Goal: Task Accomplishment & Management: Use online tool/utility

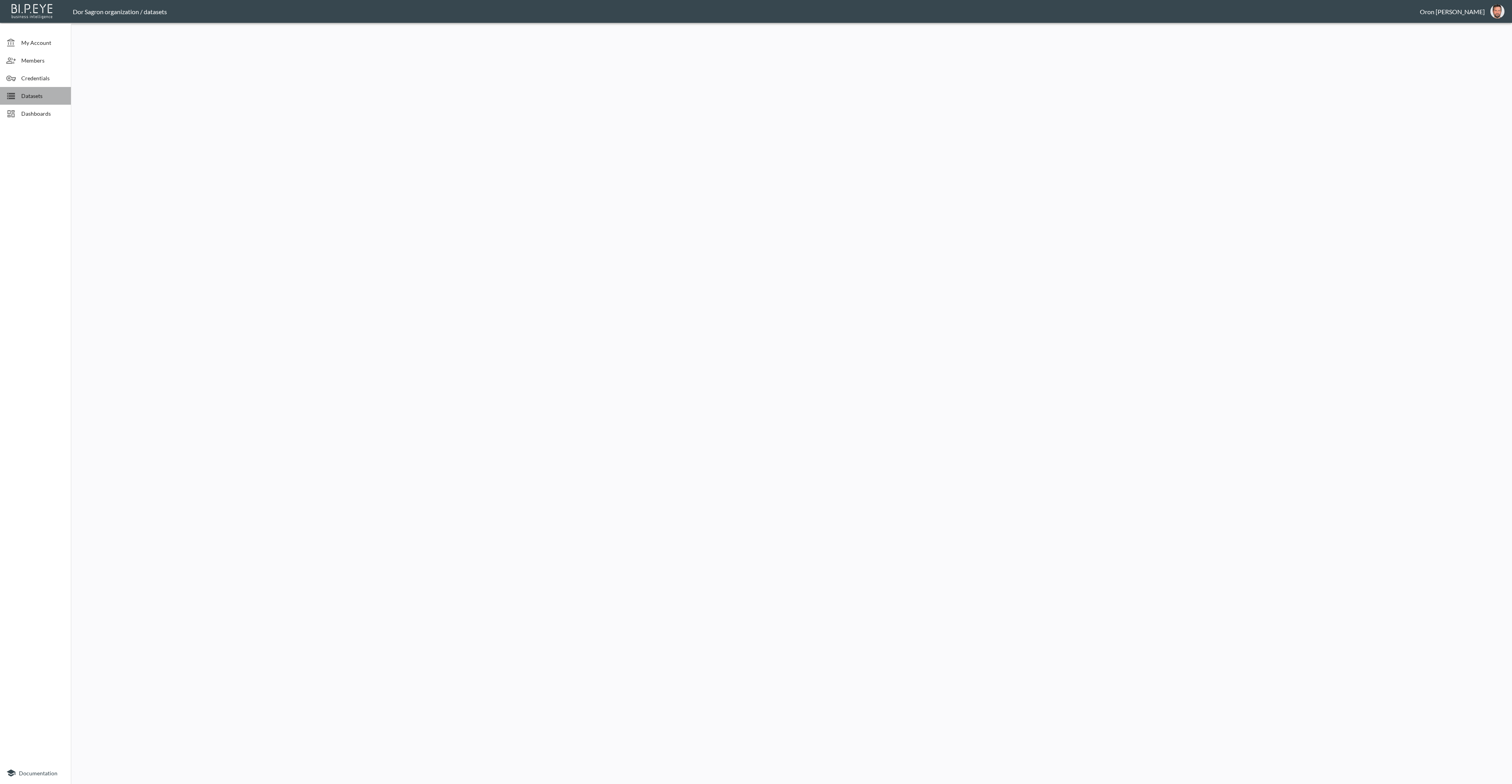
click at [26, 89] on div "Datasets" at bounding box center [35, 96] width 71 height 18
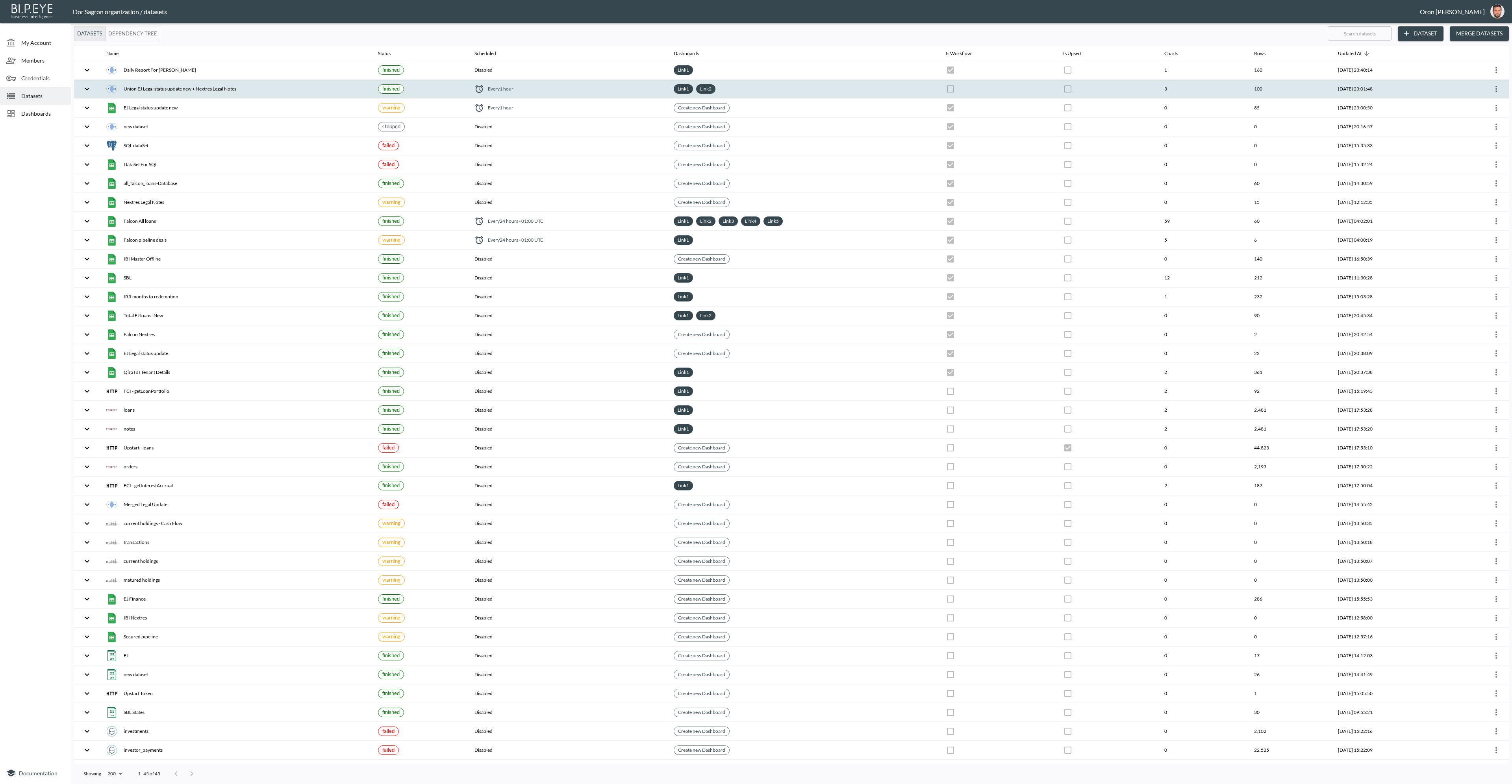
click at [1495, 86] on icon "more" at bounding box center [1496, 89] width 9 height 9
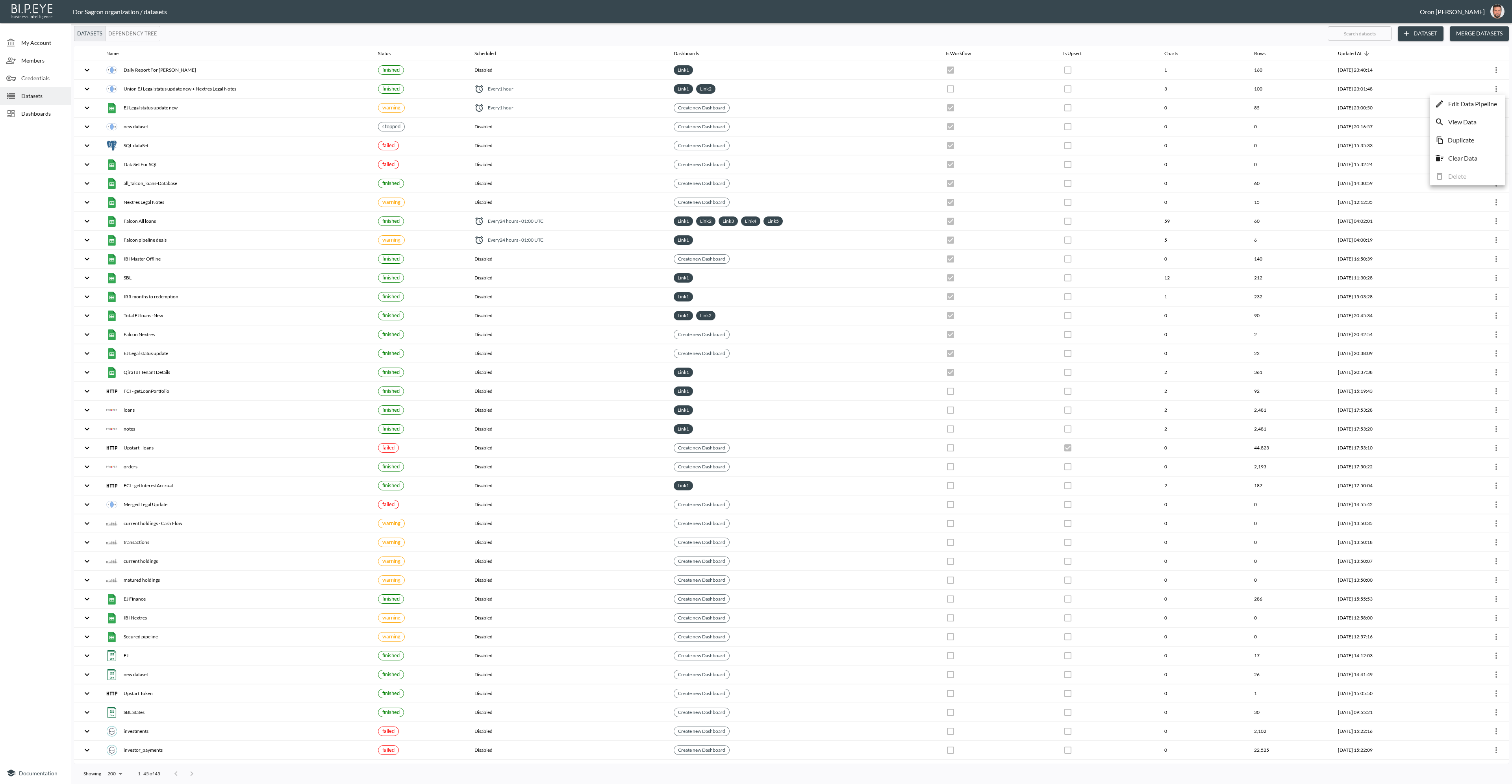
click at [1478, 100] on p "Edit Data Pipeline" at bounding box center [1472, 104] width 49 height 9
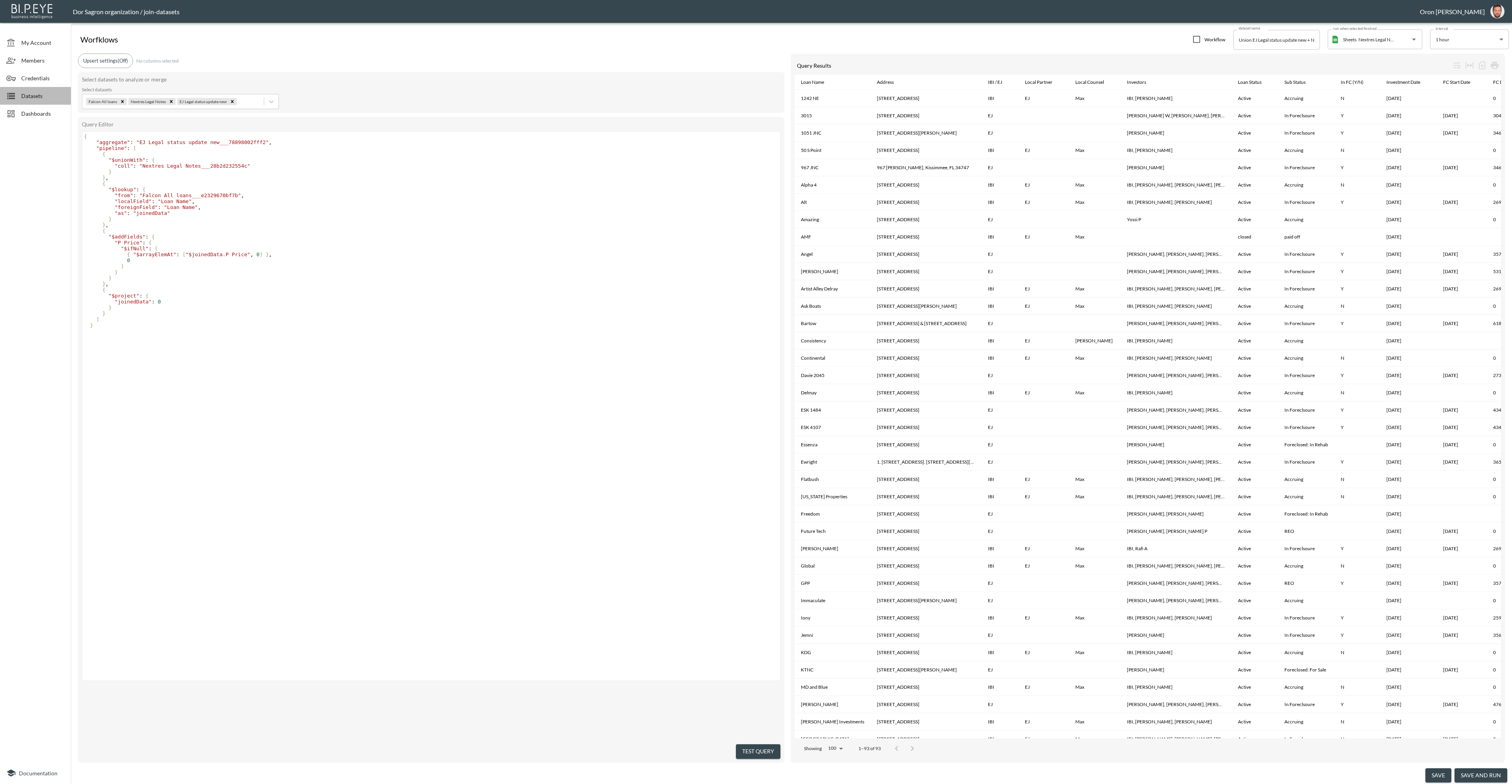
click at [33, 90] on div "Datasets" at bounding box center [35, 96] width 71 height 18
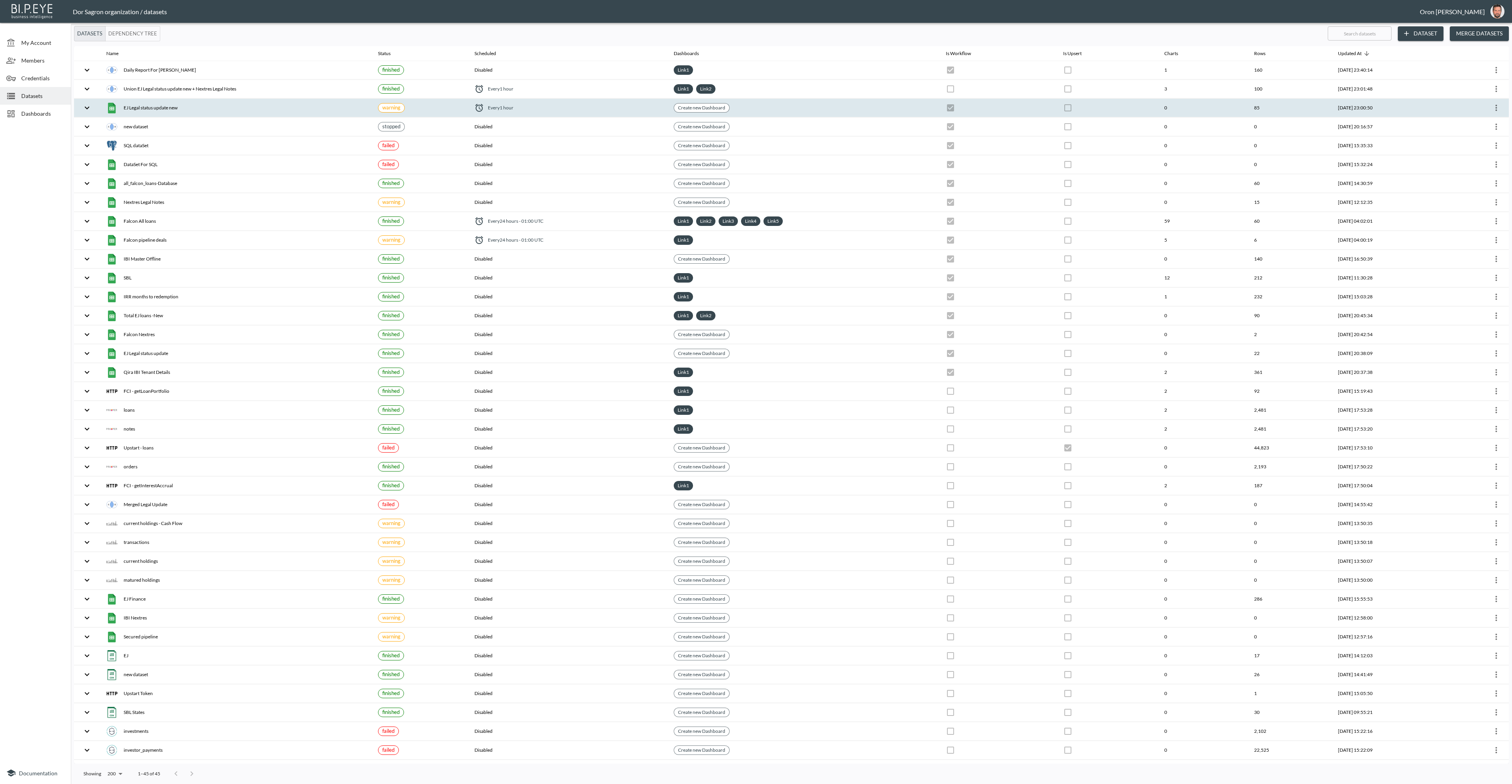
click at [198, 109] on div "EJ Legal status update new" at bounding box center [235, 107] width 259 height 11
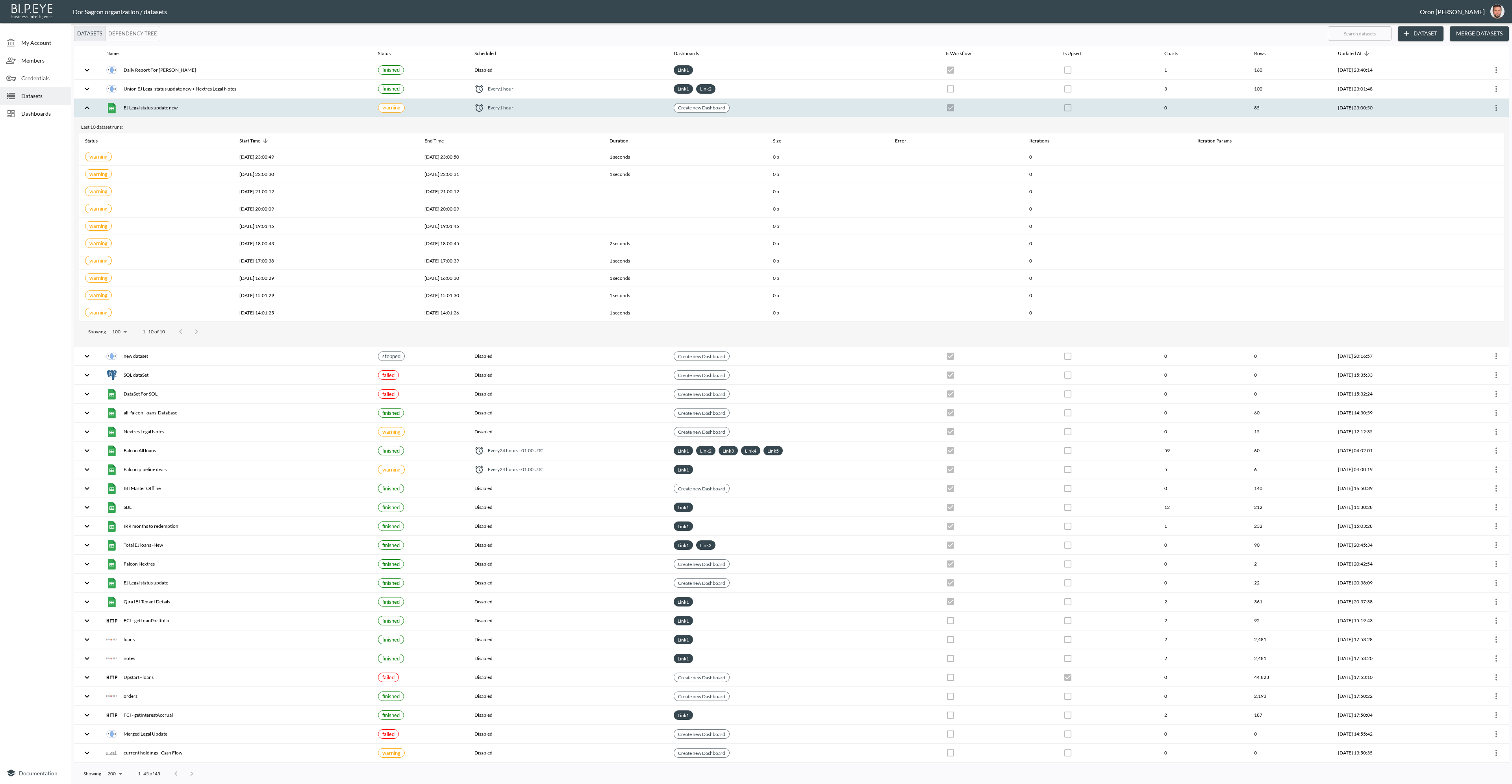
click at [198, 109] on div "EJ Legal status update new" at bounding box center [235, 107] width 259 height 11
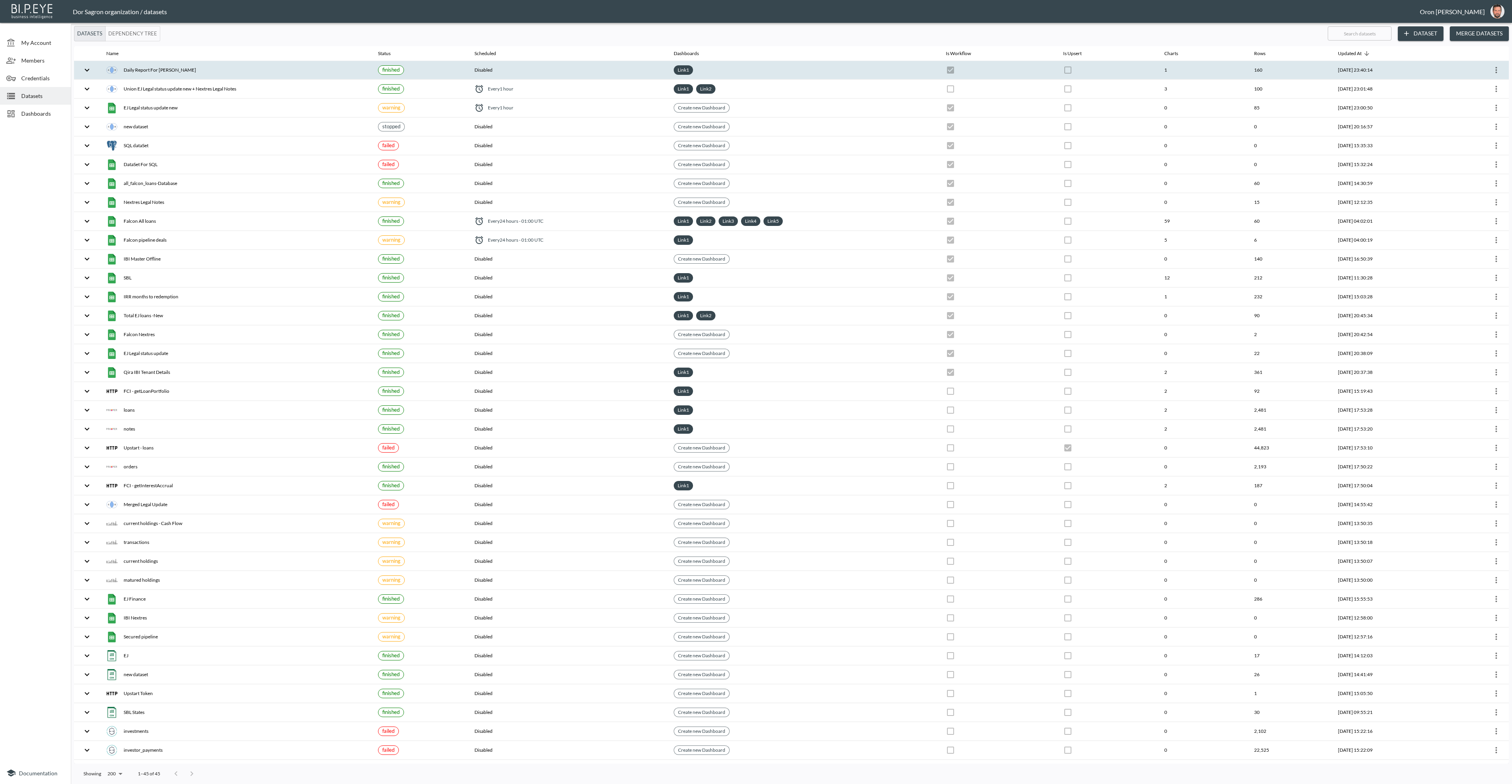
click at [1497, 72] on icon "more" at bounding box center [1496, 70] width 9 height 9
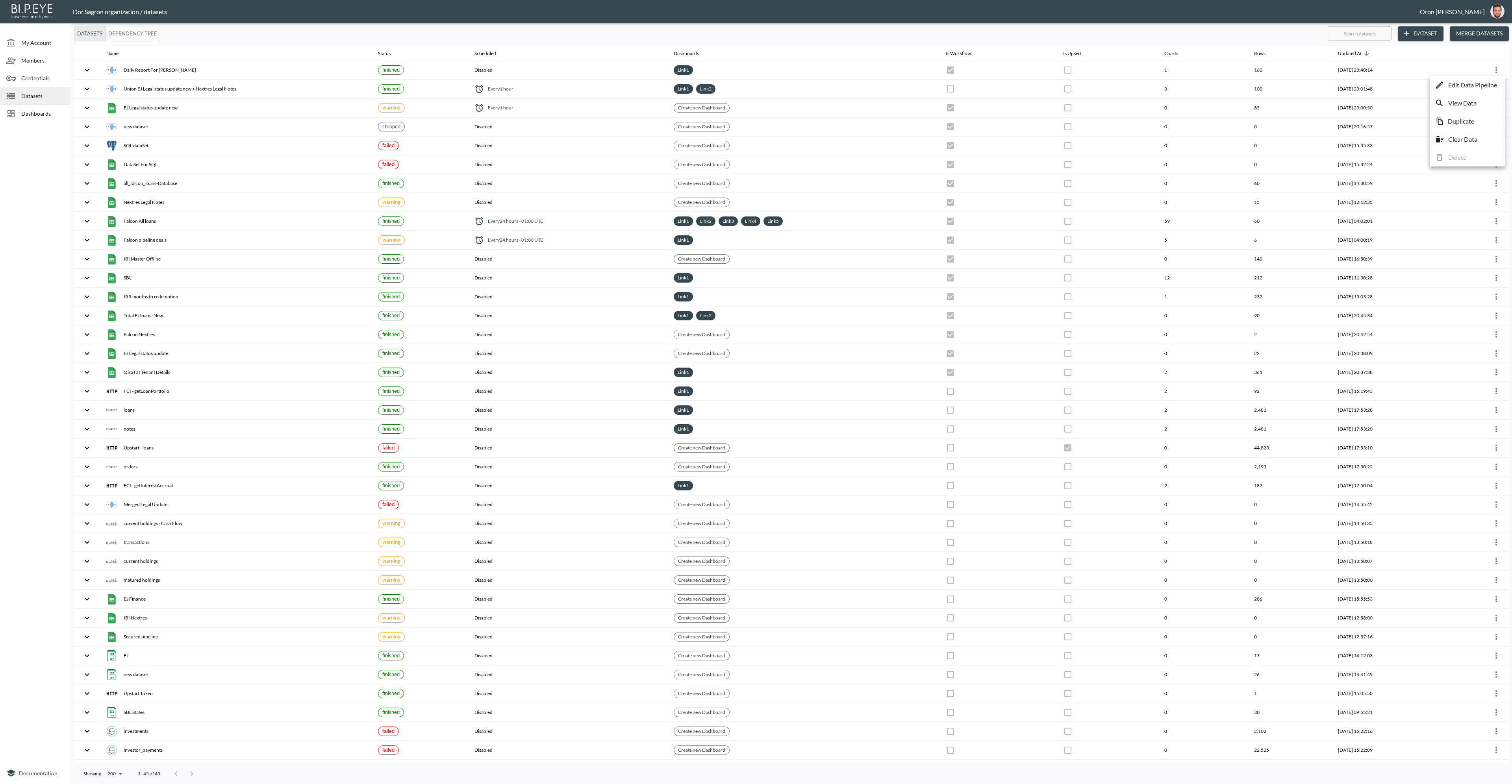
click at [1483, 86] on p "Edit Data Pipeline" at bounding box center [1472, 85] width 49 height 9
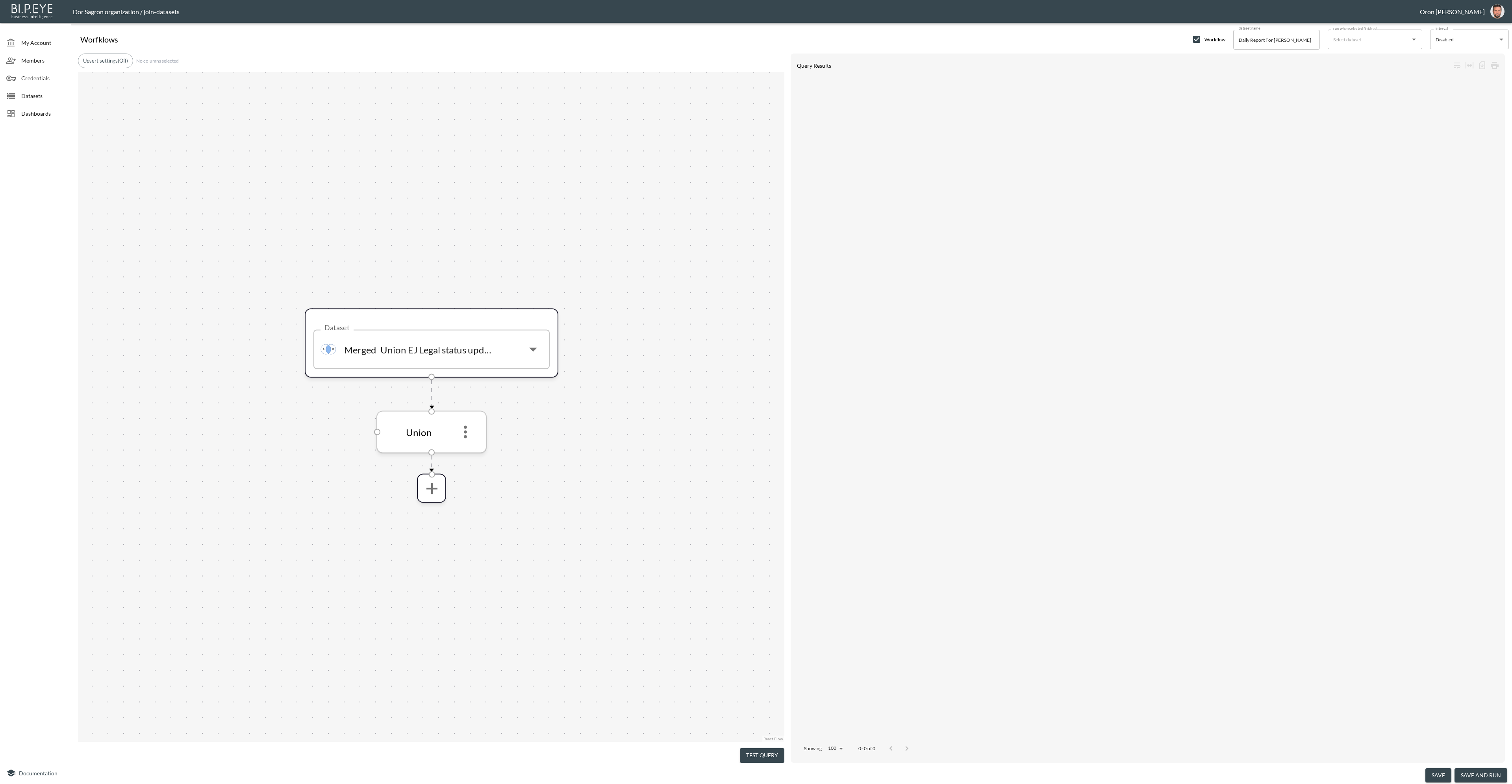
click at [463, 427] on icon "more" at bounding box center [465, 432] width 19 height 19
click at [464, 447] on li "Edit" at bounding box center [465, 453] width 35 height 14
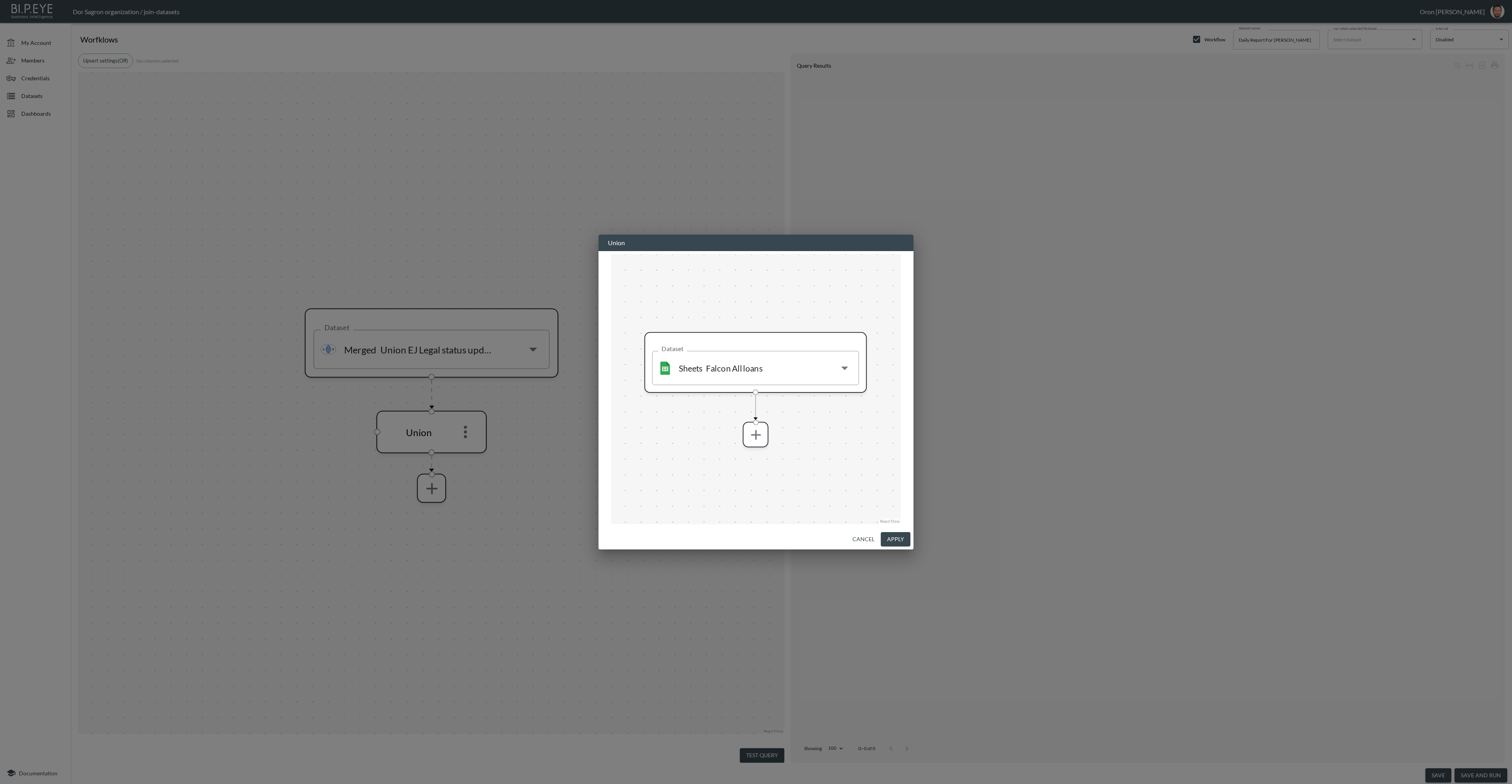
click at [868, 536] on button "Cancel" at bounding box center [863, 539] width 28 height 15
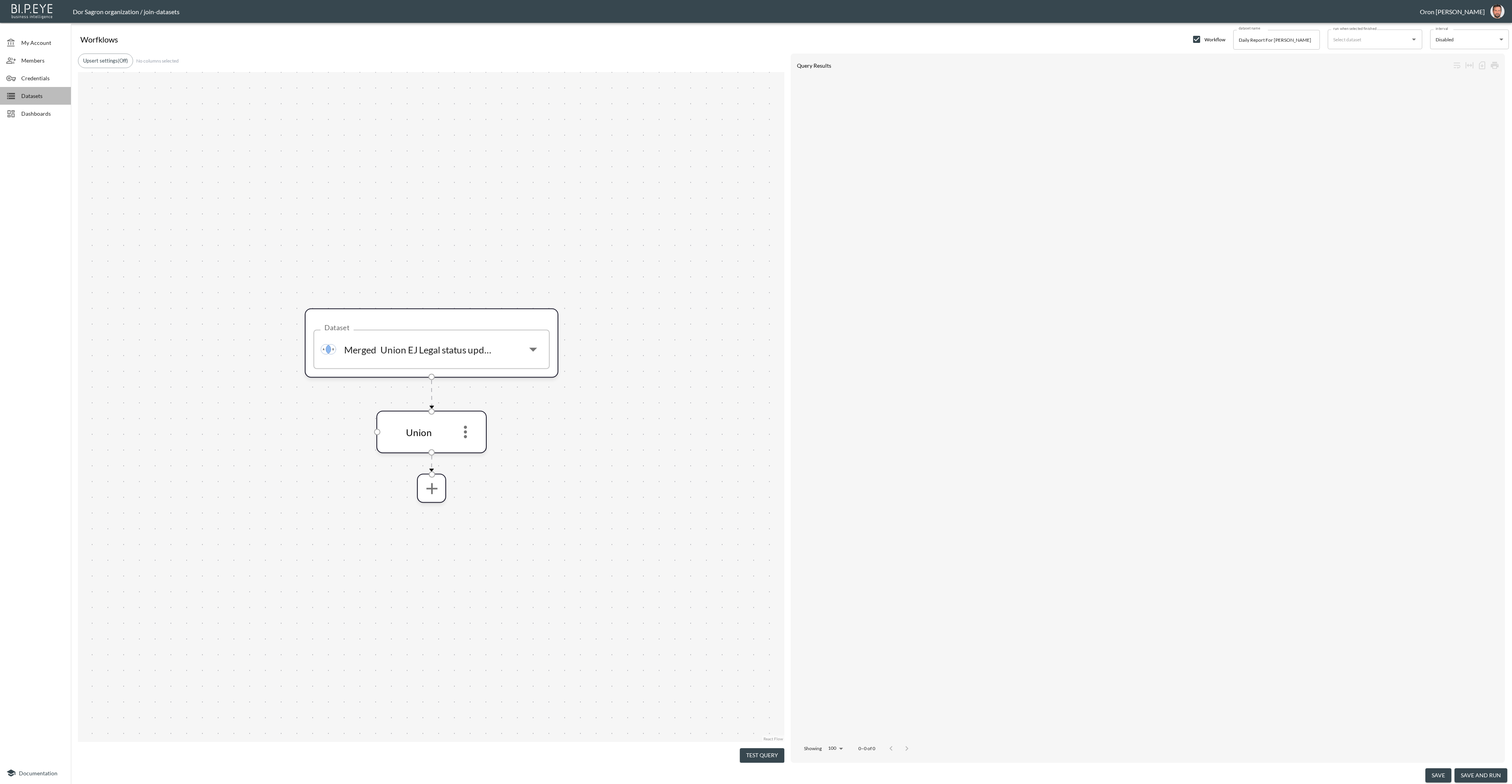
click at [38, 89] on div "Datasets" at bounding box center [35, 96] width 71 height 18
